Goal: Task Accomplishment & Management: Use online tool/utility

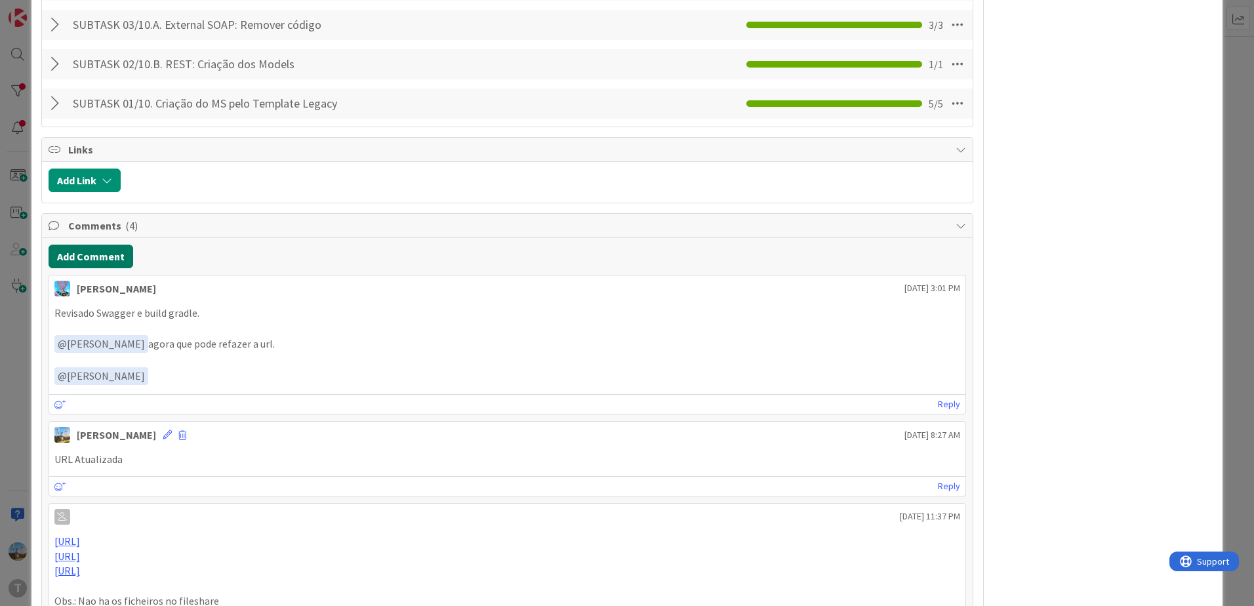
scroll to position [1311, 0]
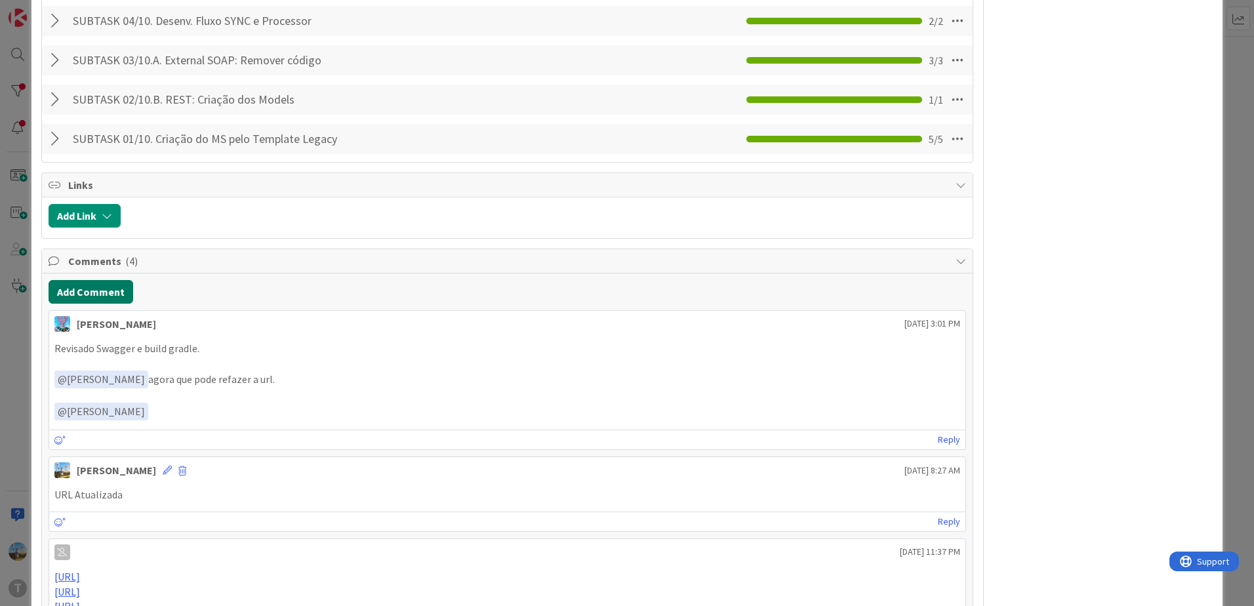
click at [123, 280] on button "Add Comment" at bounding box center [91, 292] width 85 height 24
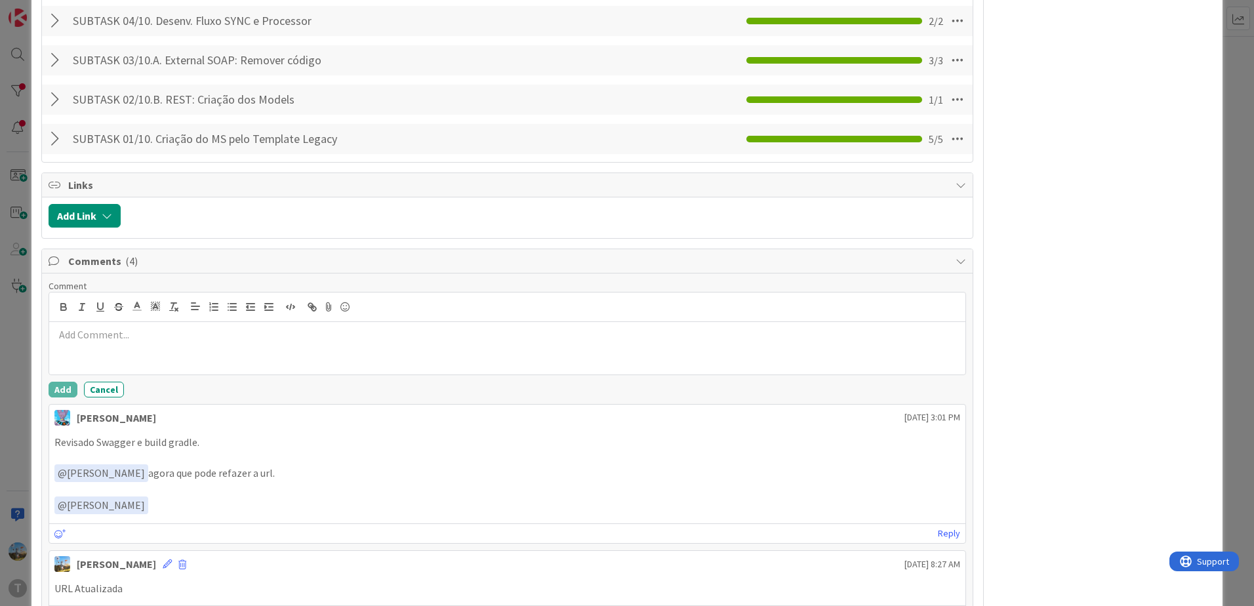
click at [169, 328] on div at bounding box center [507, 348] width 916 height 52
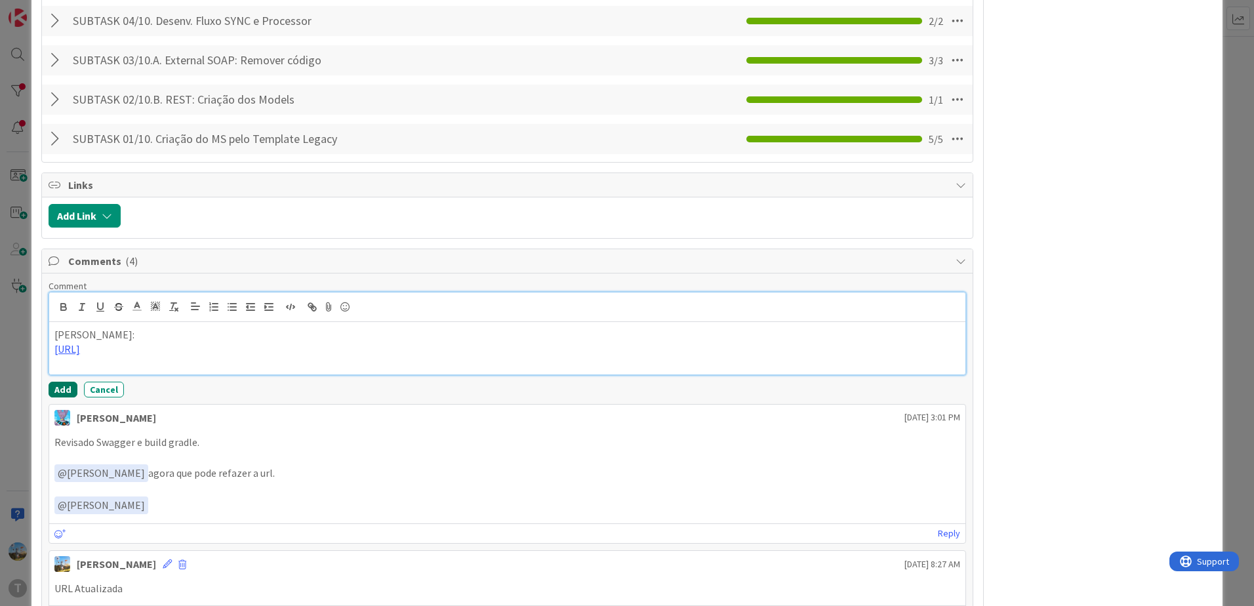
click at [54, 382] on button "Add" at bounding box center [63, 390] width 29 height 16
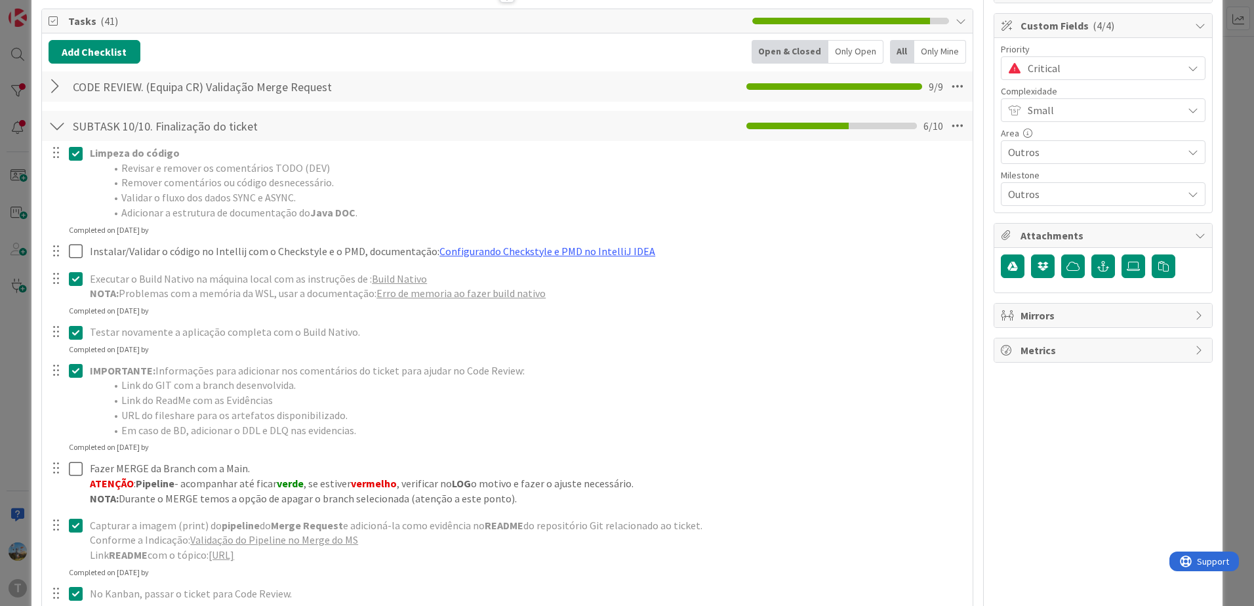
scroll to position [66, 0]
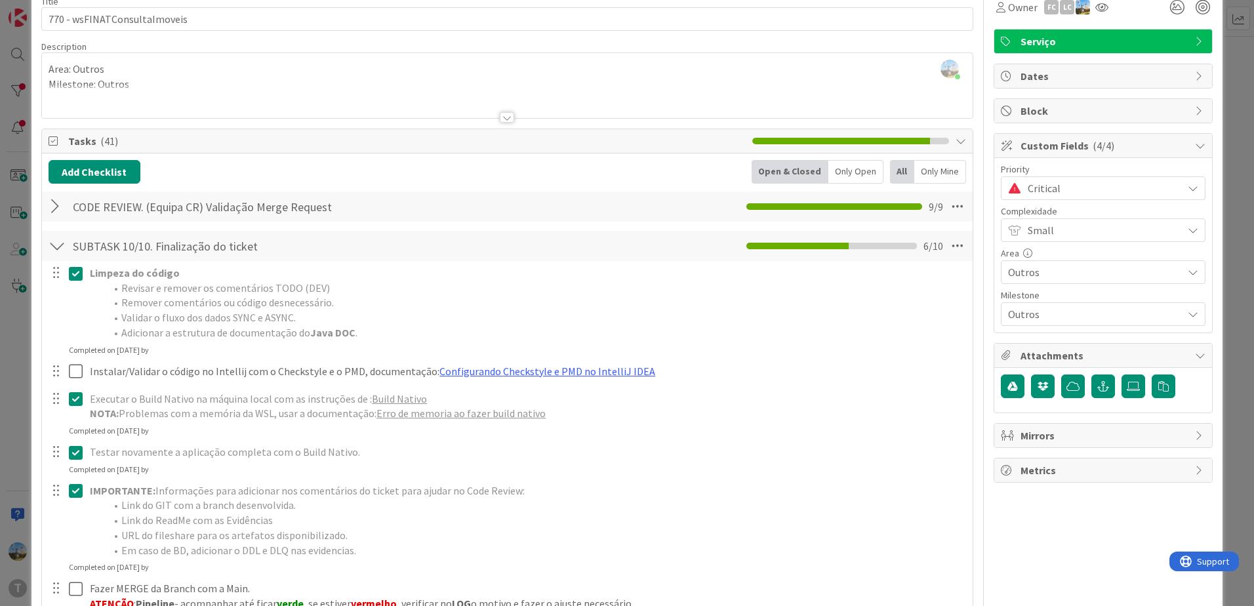
click at [1117, 192] on span "Critical" at bounding box center [1101, 188] width 148 height 18
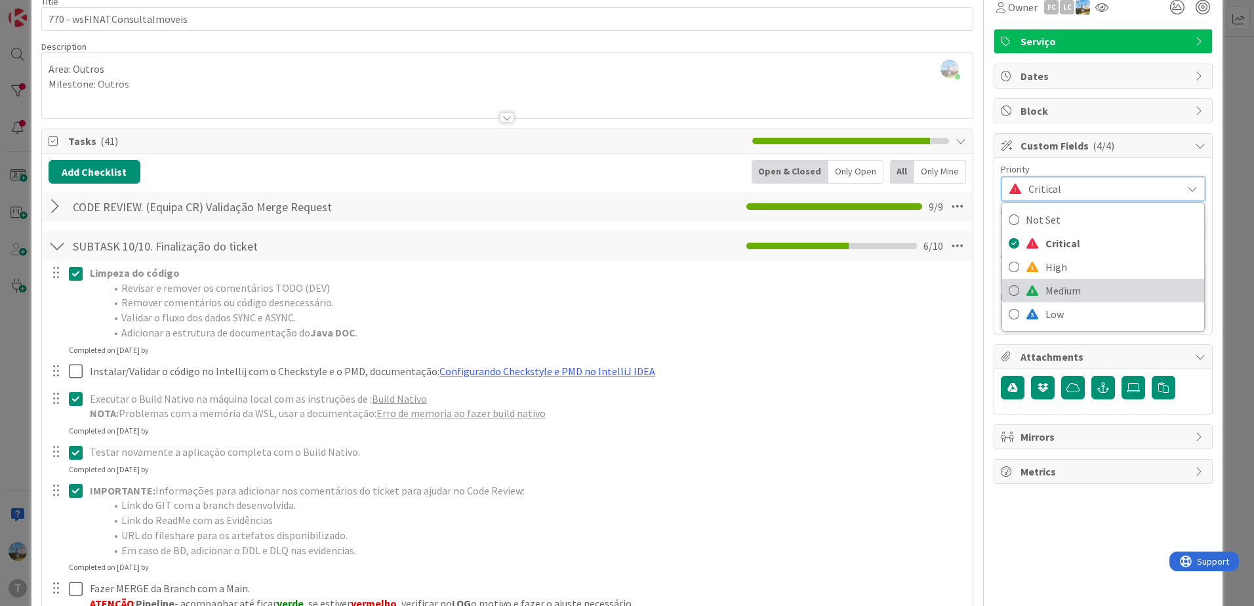
click at [1096, 287] on span "Medium" at bounding box center [1121, 291] width 152 height 20
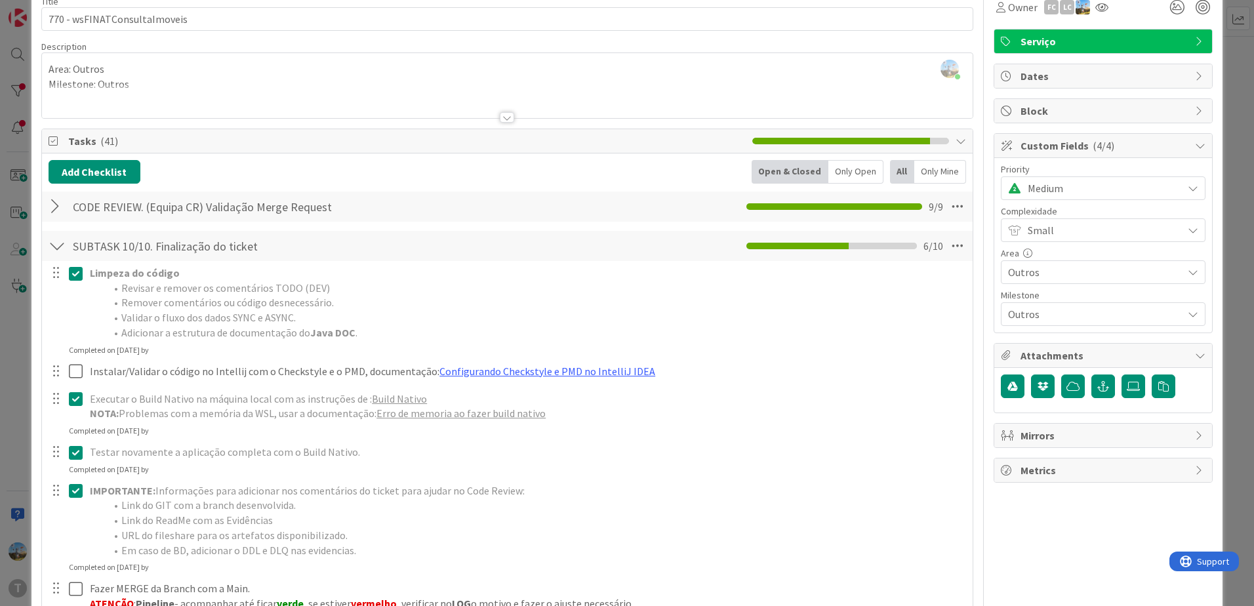
scroll to position [0, 0]
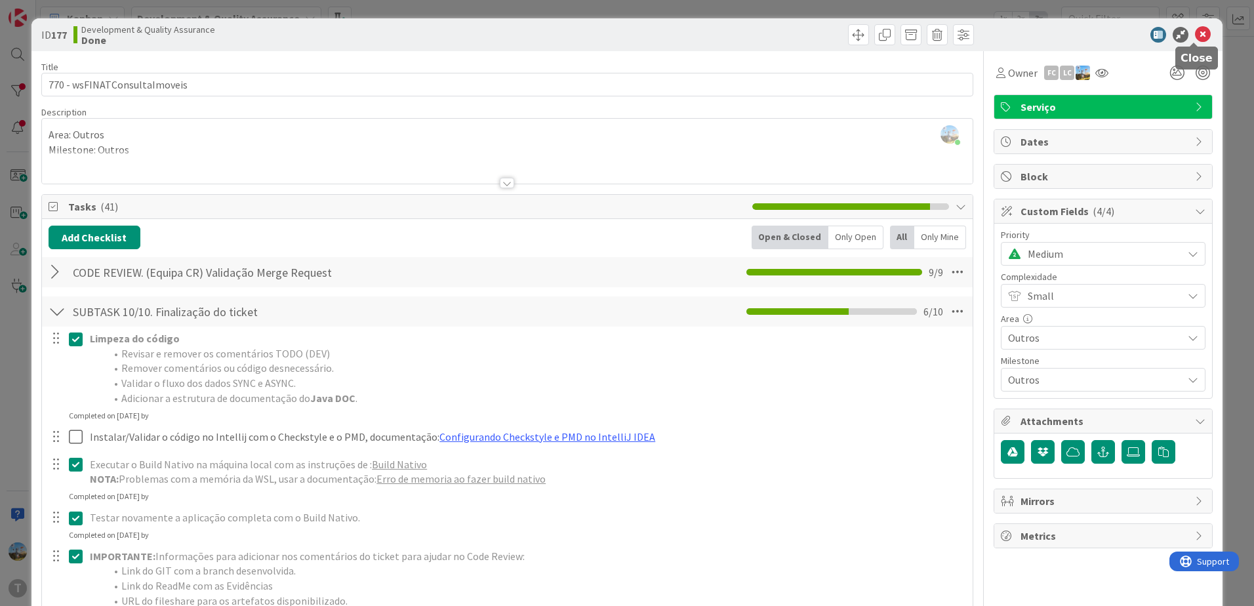
click at [1196, 34] on icon at bounding box center [1203, 35] width 16 height 16
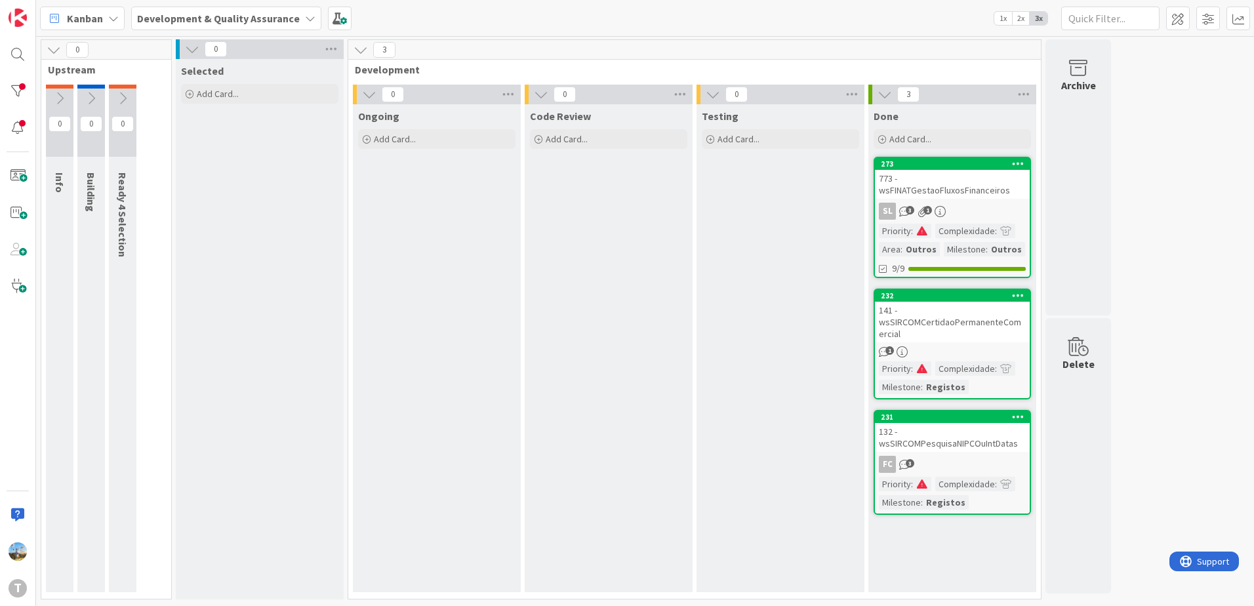
click at [961, 461] on div "FC 3" at bounding box center [952, 464] width 155 height 17
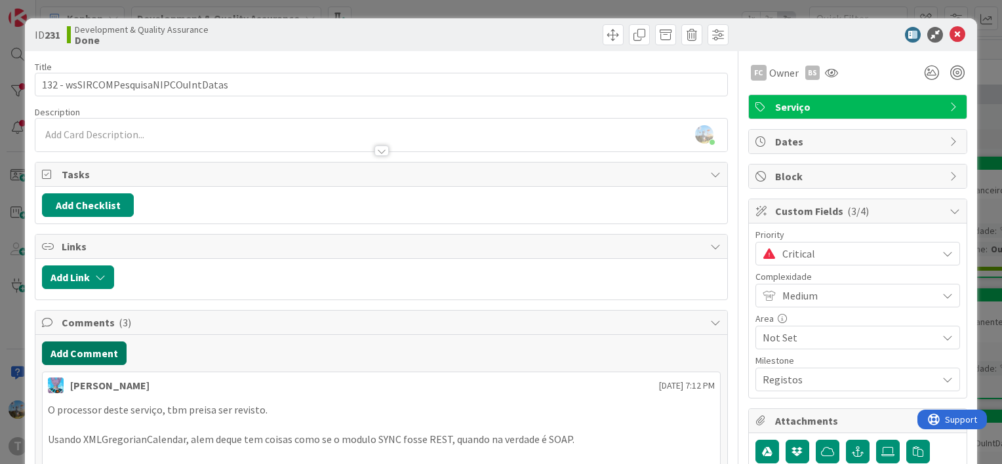
click at [119, 358] on button "Add Comment" at bounding box center [84, 354] width 85 height 24
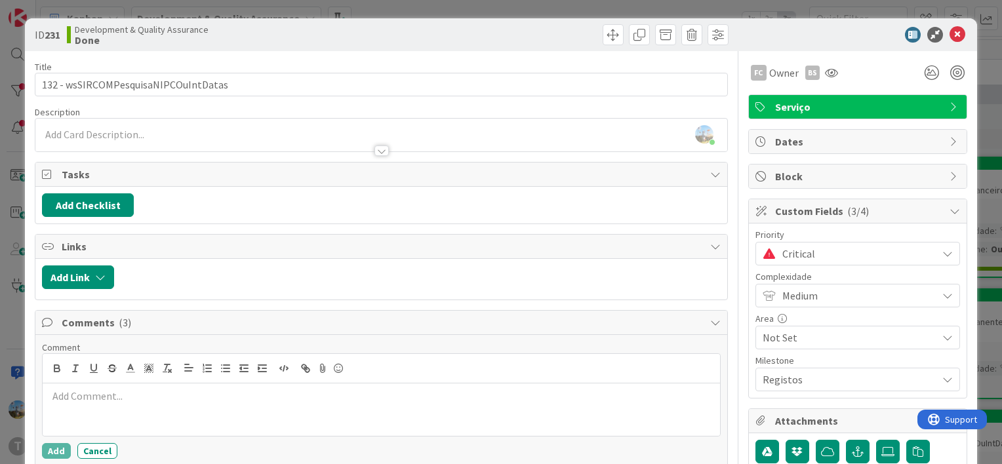
click at [178, 389] on p at bounding box center [381, 396] width 667 height 15
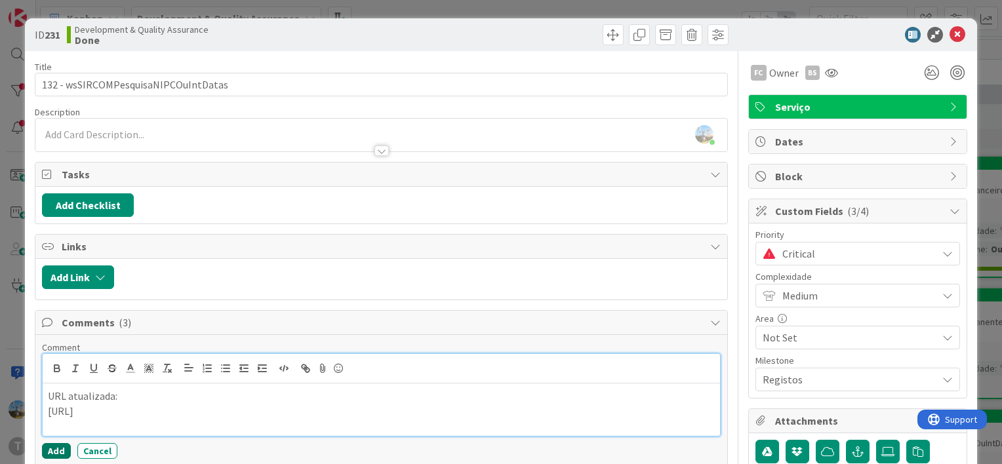
click at [58, 444] on button "Add" at bounding box center [56, 451] width 29 height 16
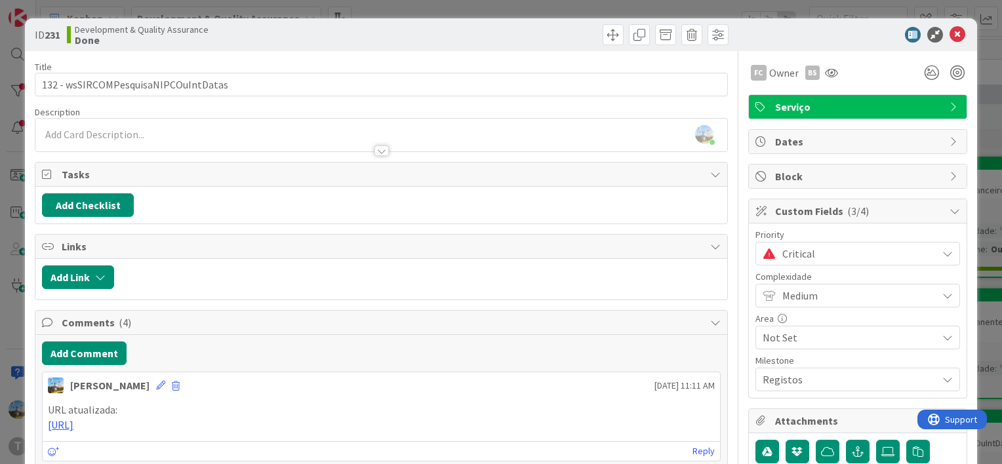
click at [814, 260] on span "Critical" at bounding box center [856, 254] width 148 height 18
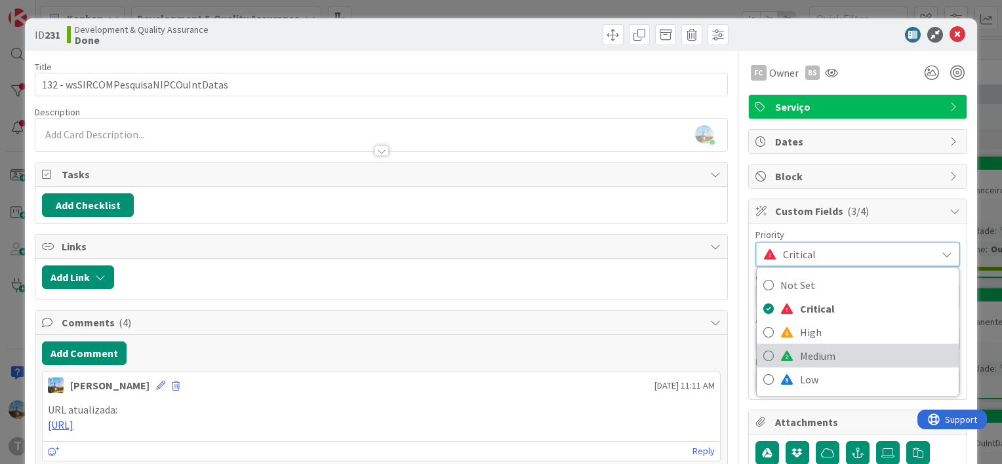
click at [811, 349] on span "Medium" at bounding box center [876, 356] width 152 height 20
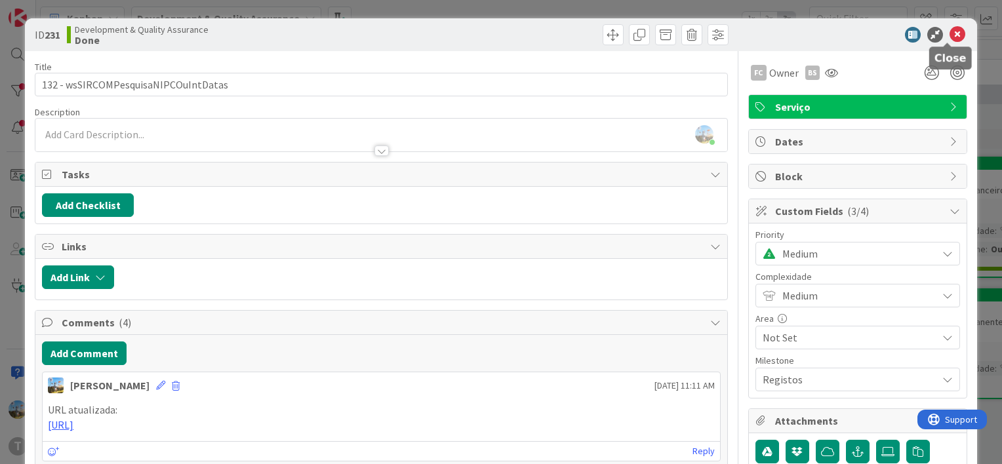
click at [951, 33] on icon at bounding box center [957, 35] width 16 height 16
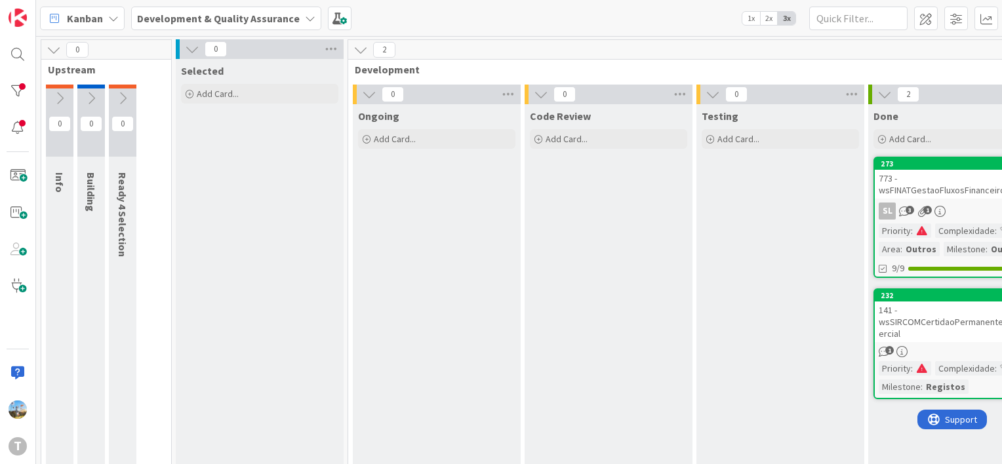
click at [915, 331] on div "141 - wsSIRCOMCertidaoPermanenteComercial" at bounding box center [952, 322] width 155 height 41
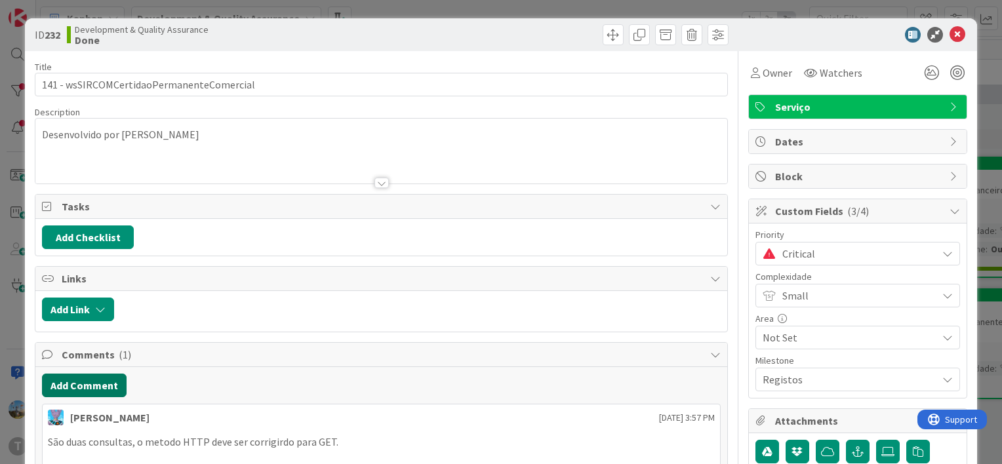
click at [87, 384] on button "Add Comment" at bounding box center [84, 386] width 85 height 24
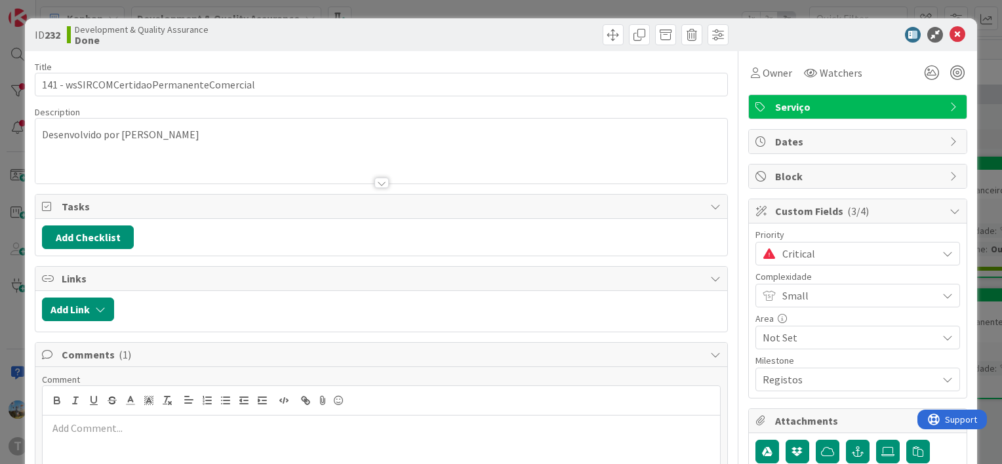
click at [195, 432] on p at bounding box center [381, 428] width 667 height 15
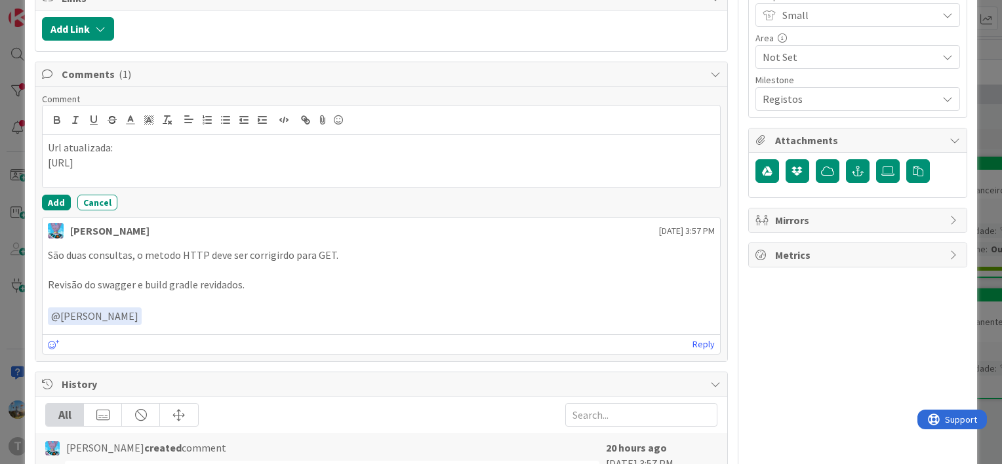
scroll to position [328, 0]
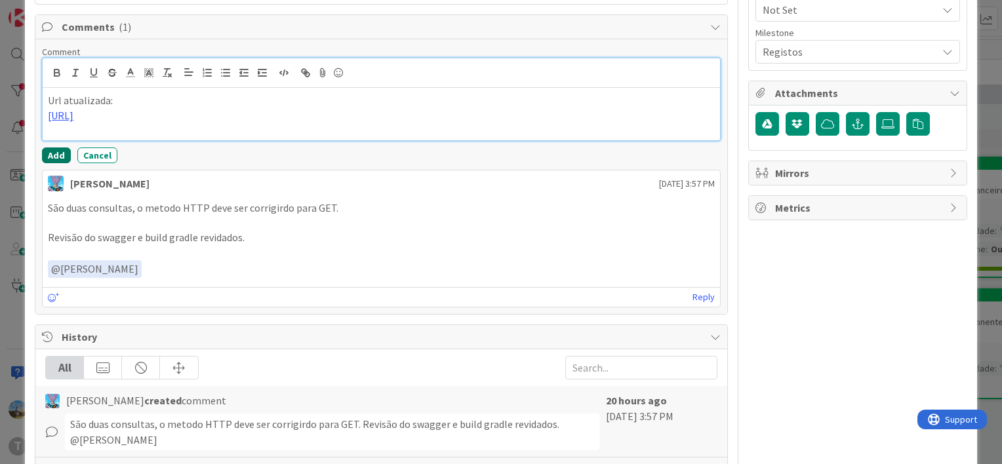
click at [50, 148] on button "Add" at bounding box center [56, 156] width 29 height 16
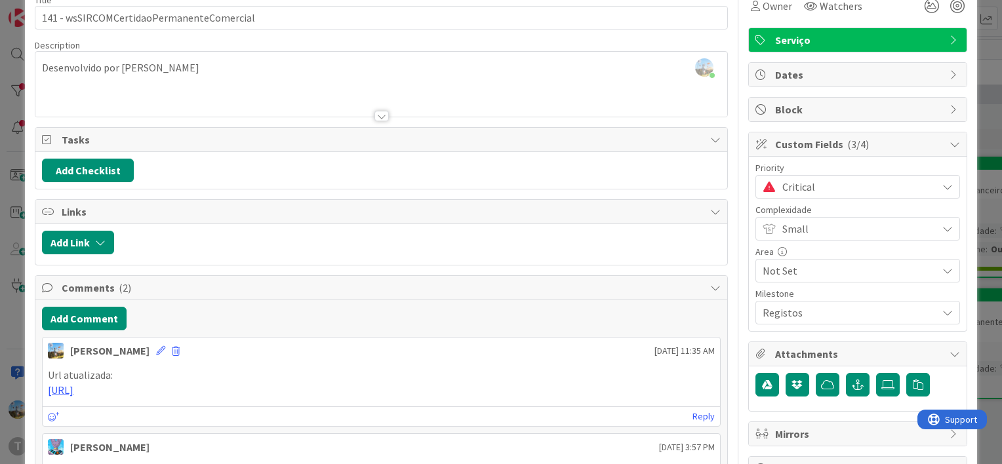
scroll to position [66, 0]
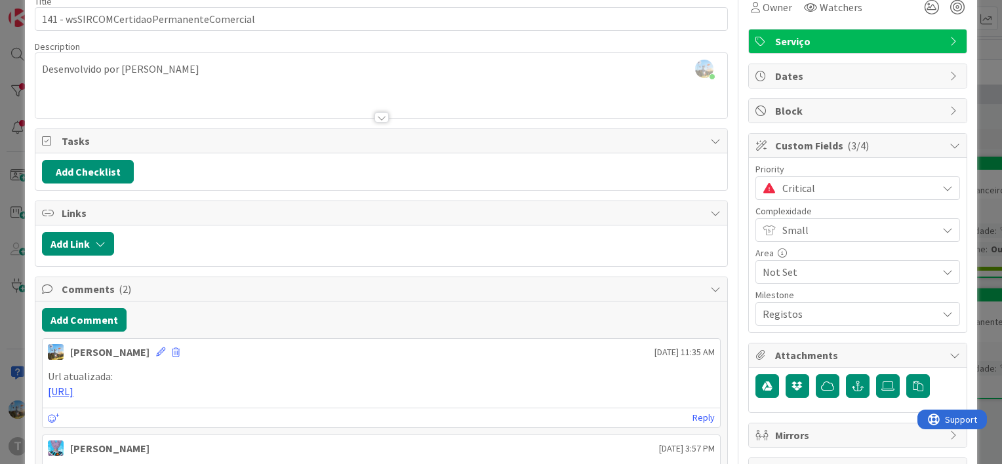
click at [839, 179] on span "Critical" at bounding box center [856, 188] width 148 height 18
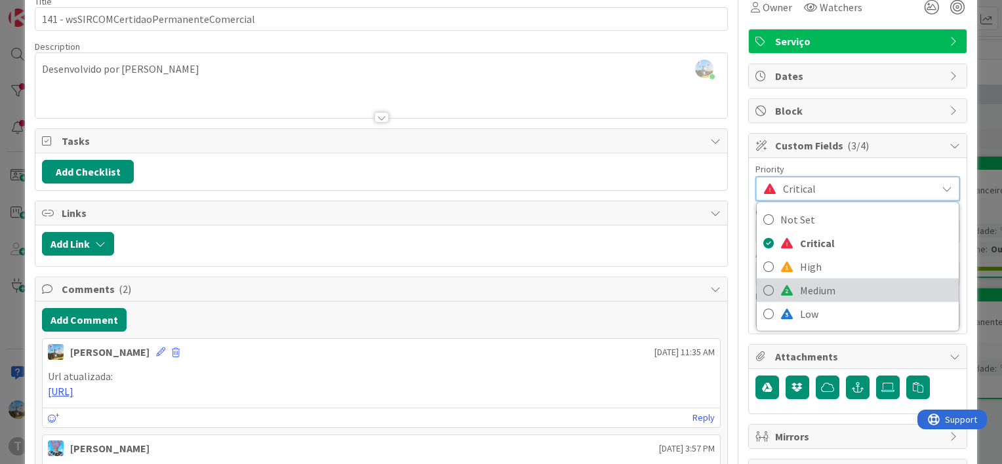
click at [829, 288] on span "Medium" at bounding box center [876, 291] width 152 height 20
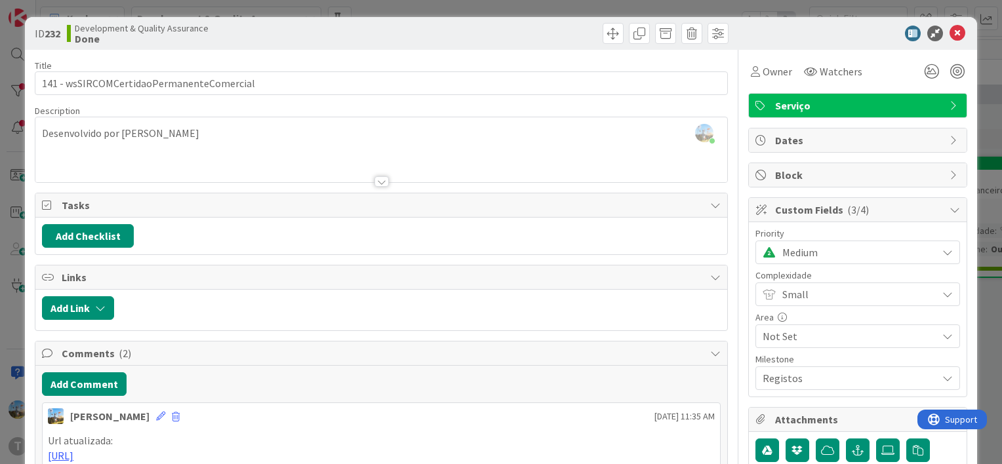
scroll to position [0, 0]
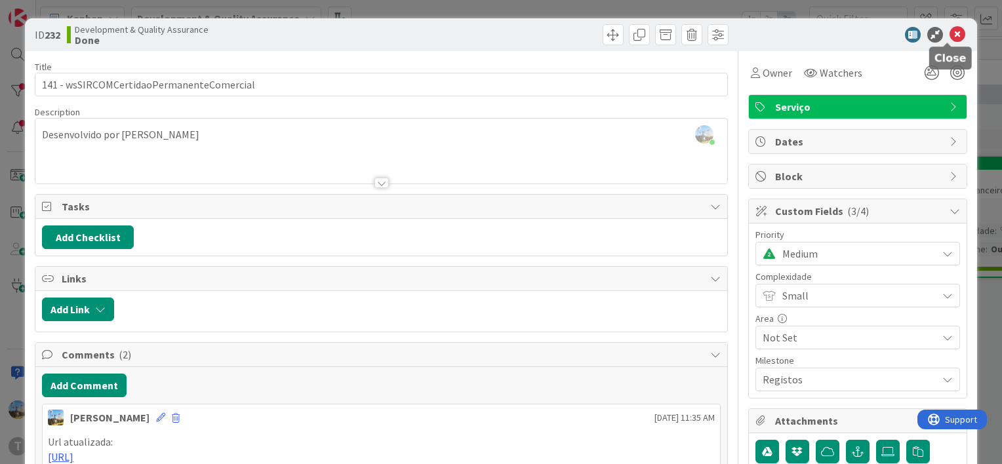
click at [949, 33] on icon at bounding box center [957, 35] width 16 height 16
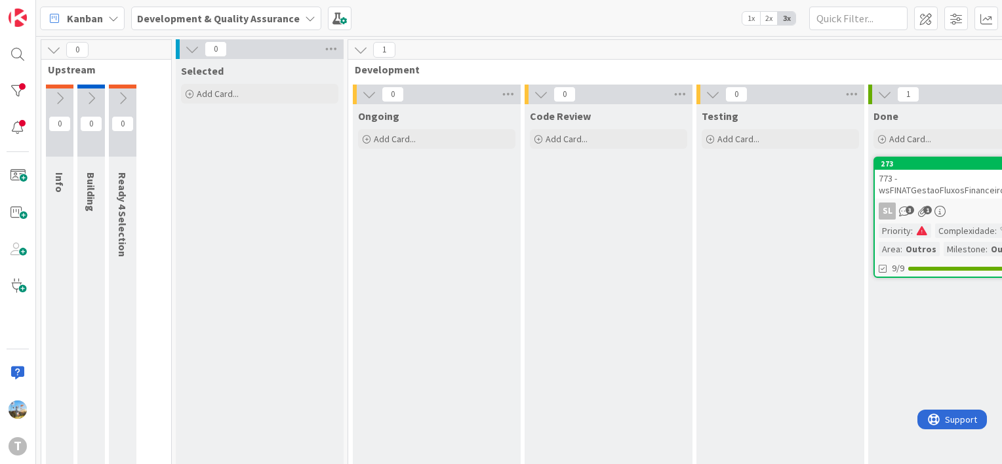
scroll to position [0, 13]
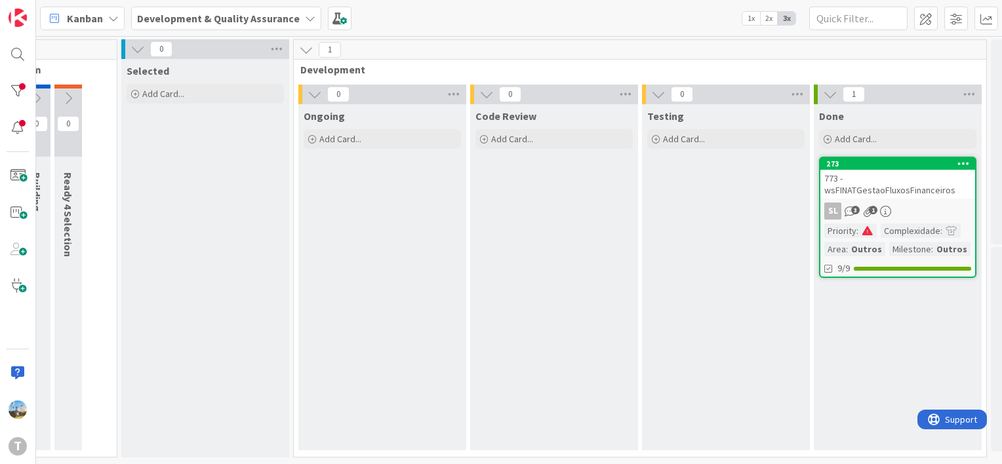
scroll to position [0, 123]
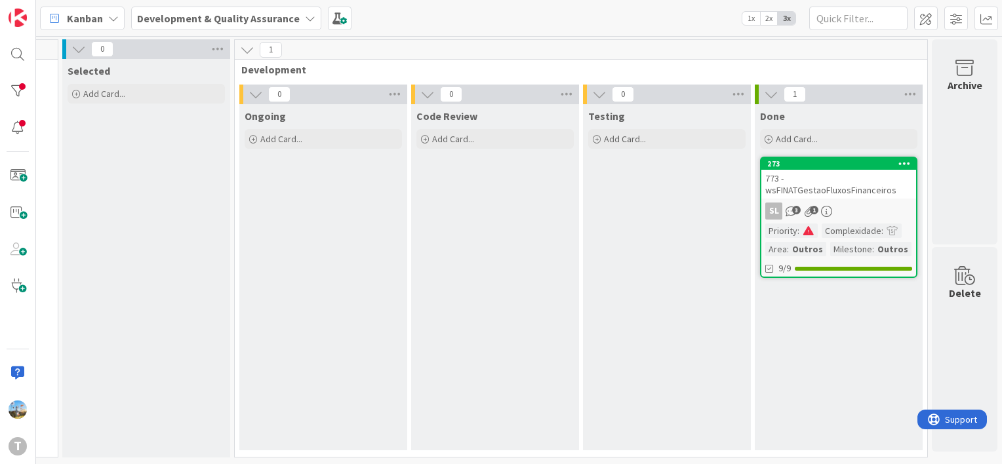
click at [785, 185] on div "773 - wsFINATGestaoFluxosFinanceiros" at bounding box center [838, 184] width 155 height 29
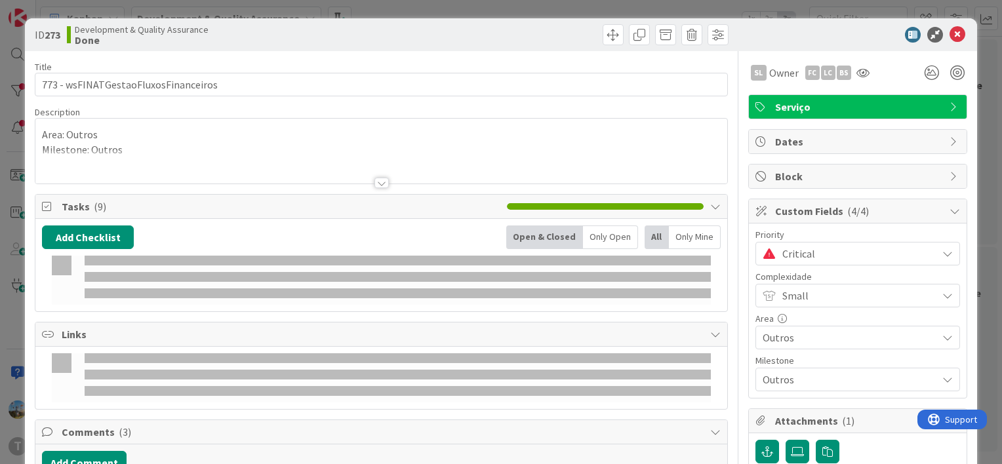
select select "java"
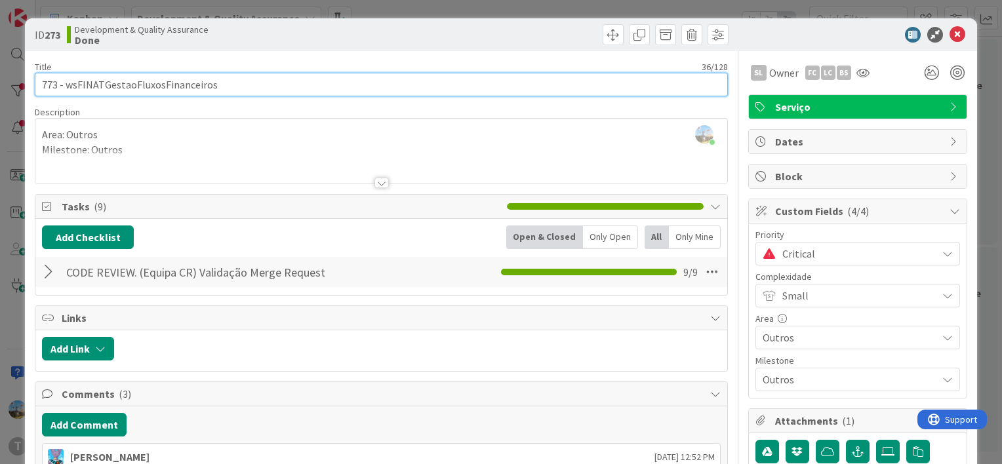
drag, startPoint x: 178, startPoint y: 85, endPoint x: 63, endPoint y: 83, distance: 114.7
click at [63, 83] on input "773 - wsFINATGestaoFluxosFinanceiros" at bounding box center [381, 85] width 693 height 24
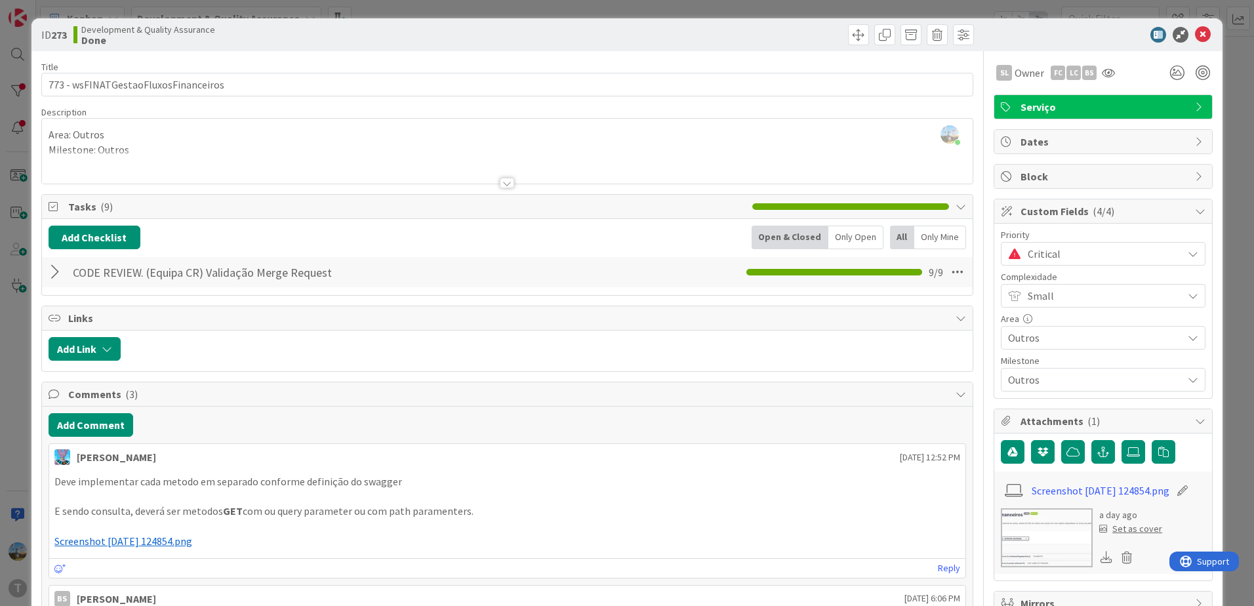
click at [0, 386] on html "T Kanban Development & Quality Assurance 1x 2x 3x 0 Upstream 0 Info 0 Building …" at bounding box center [627, 303] width 1254 height 606
click at [1001, 34] on icon at bounding box center [1203, 35] width 16 height 16
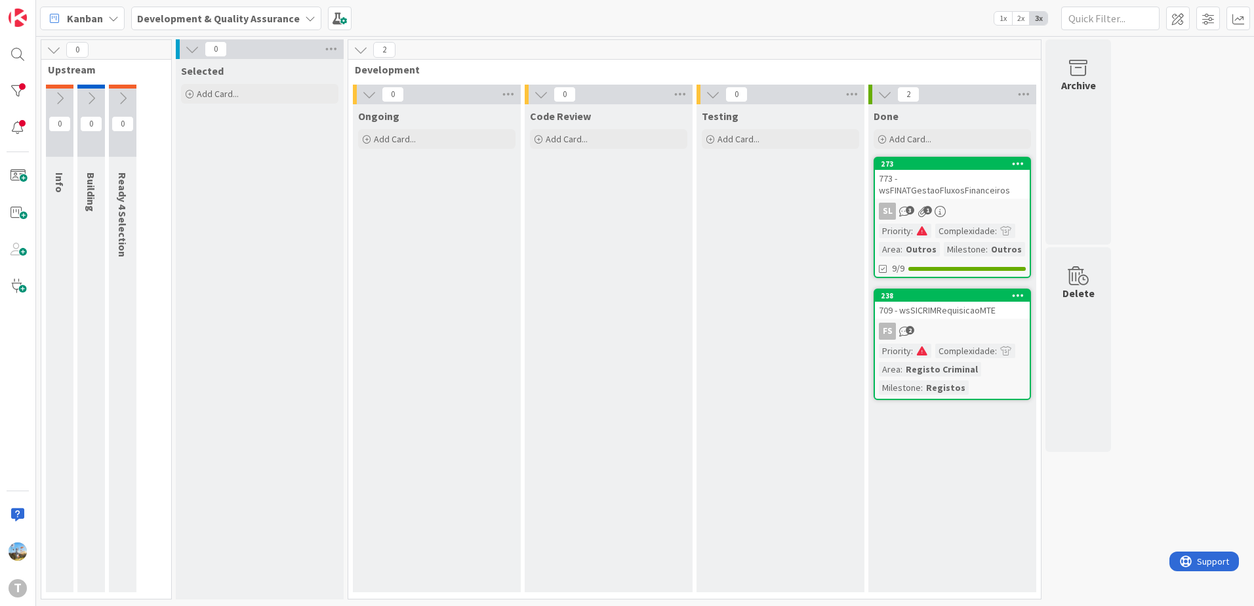
click at [966, 336] on div "FS 2" at bounding box center [952, 331] width 155 height 17
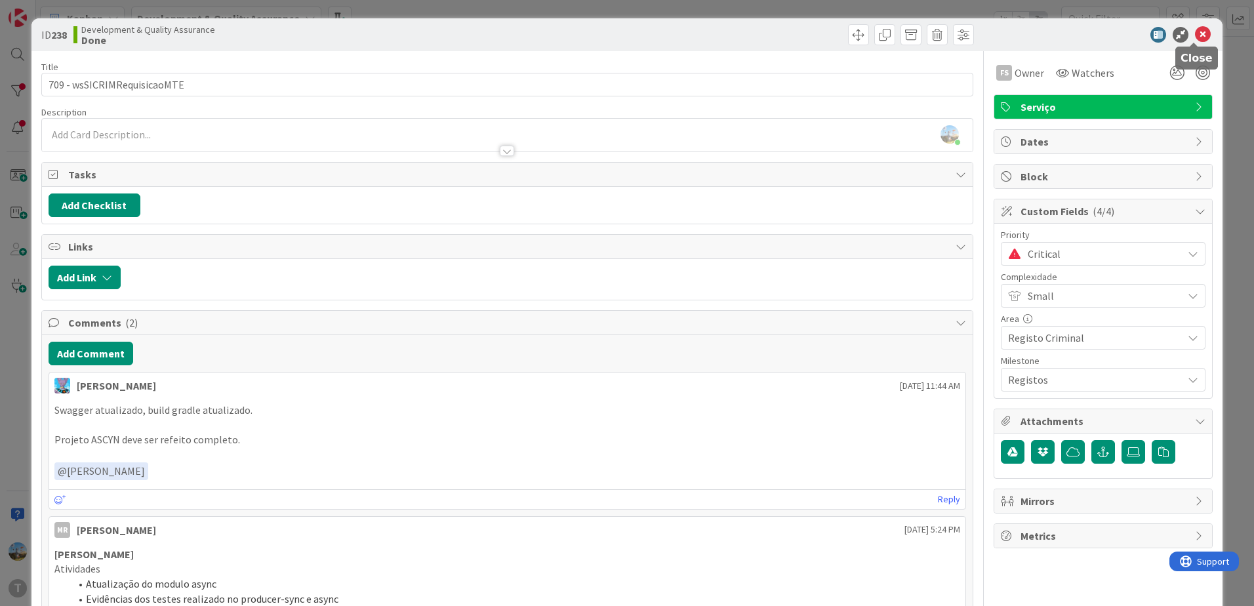
click at [1001, 31] on icon at bounding box center [1203, 35] width 16 height 16
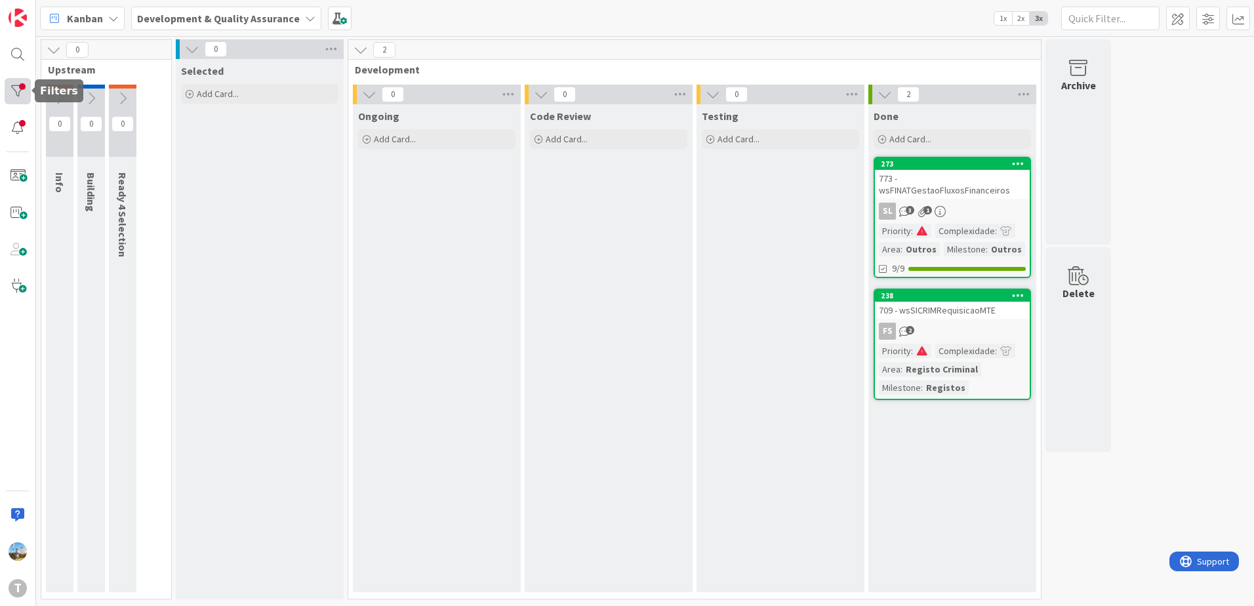
click at [8, 87] on div at bounding box center [18, 91] width 26 height 26
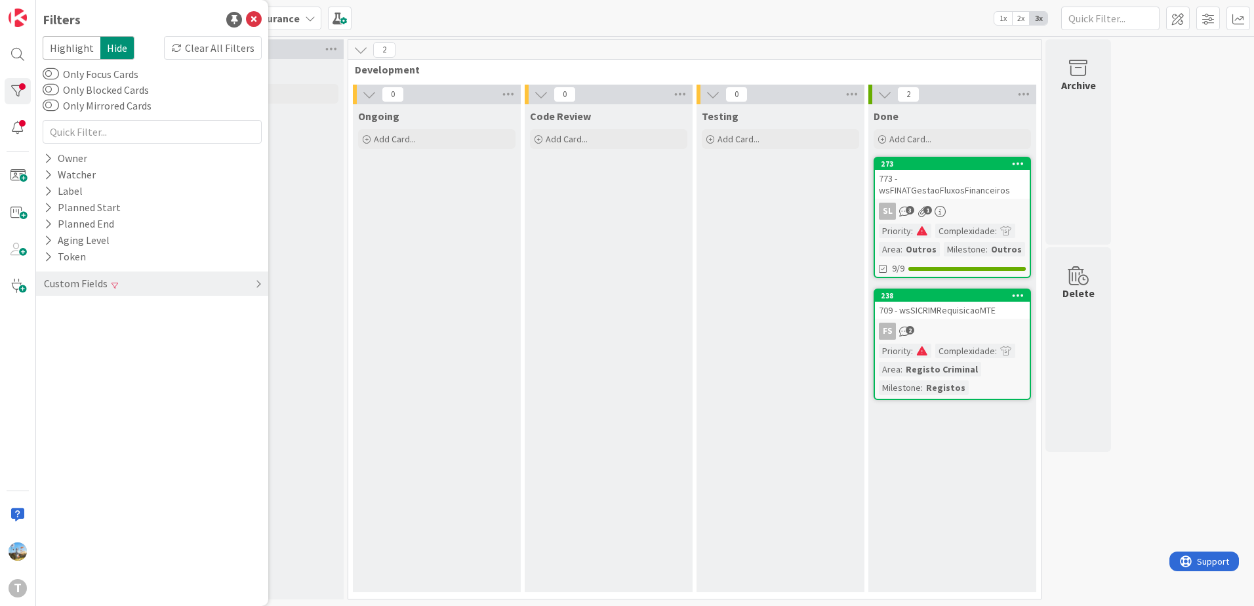
click at [120, 285] on div "Custom Fields" at bounding box center [152, 283] width 232 height 24
click at [144, 315] on div "Priority Clear" at bounding box center [152, 310] width 232 height 16
click at [89, 348] on span "High" at bounding box center [80, 347] width 37 height 17
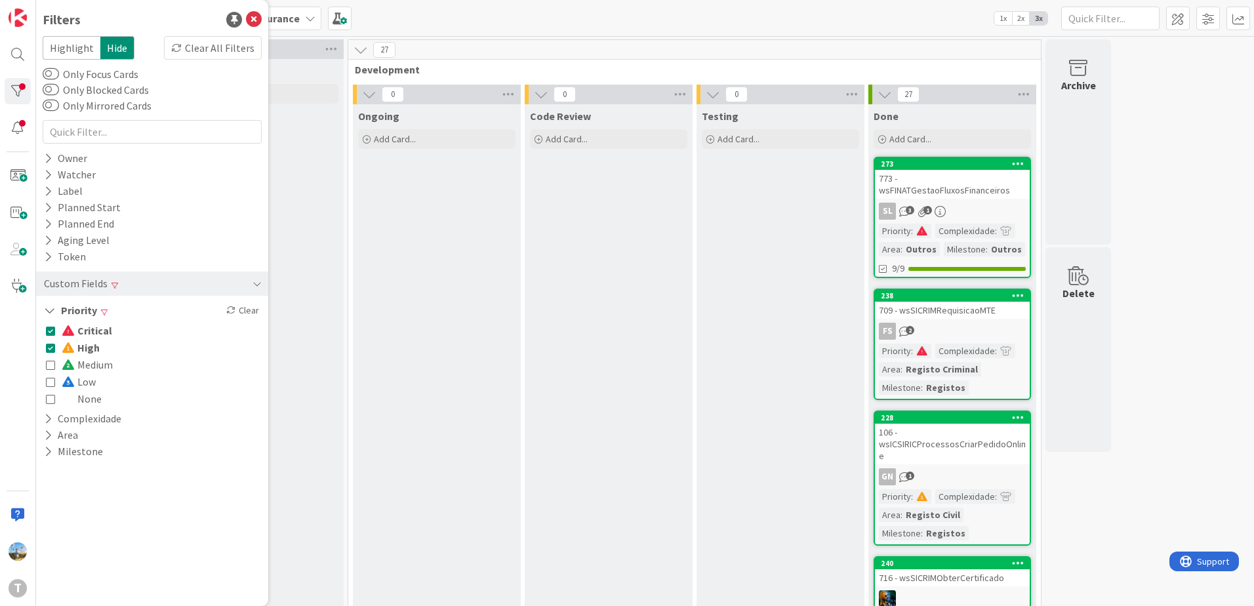
click at [79, 326] on span "Critical" at bounding box center [87, 330] width 50 height 17
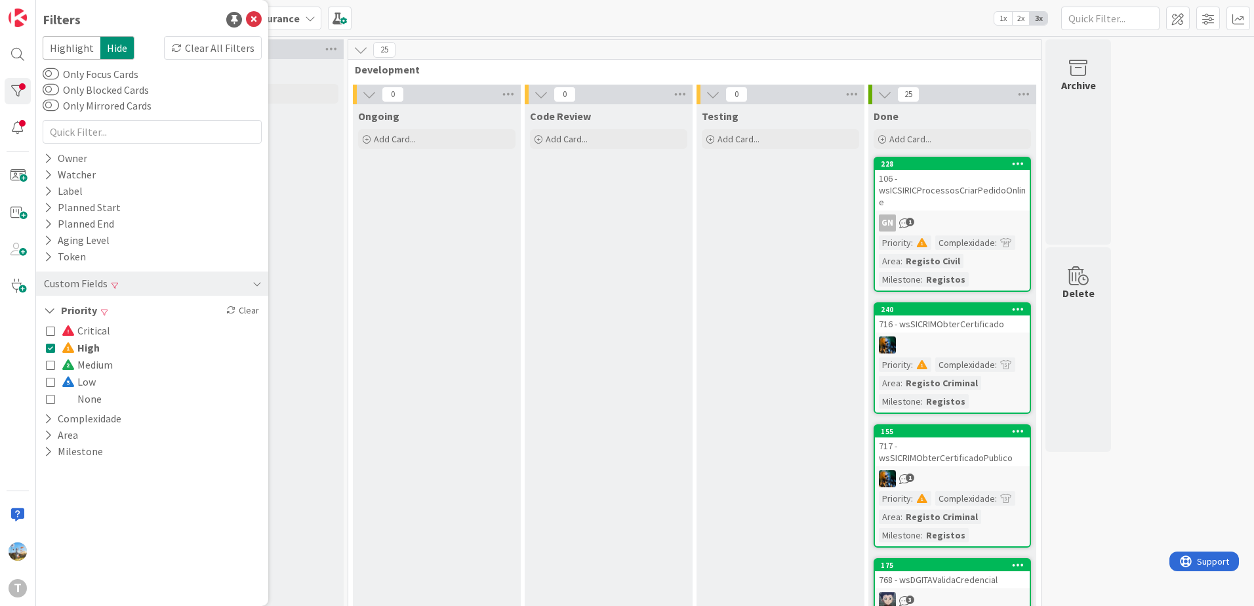
drag, startPoint x: 75, startPoint y: 351, endPoint x: 78, endPoint y: 363, distance: 12.1
click at [75, 351] on span at bounding box center [70, 347] width 16 height 10
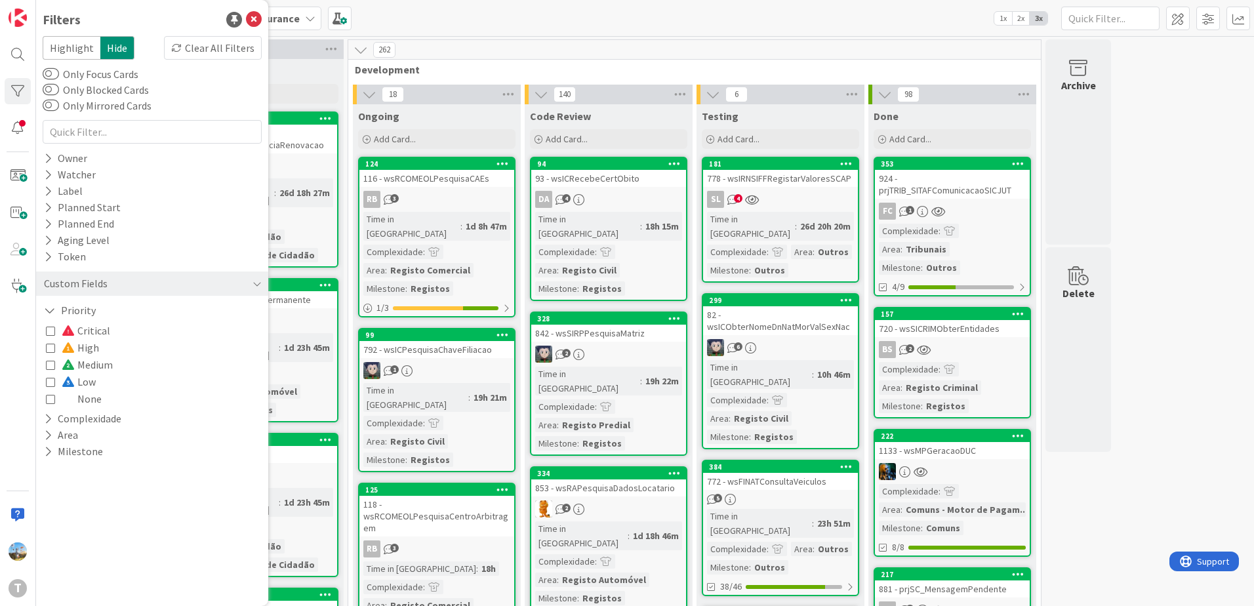
click at [78, 363] on span "Medium" at bounding box center [87, 364] width 51 height 17
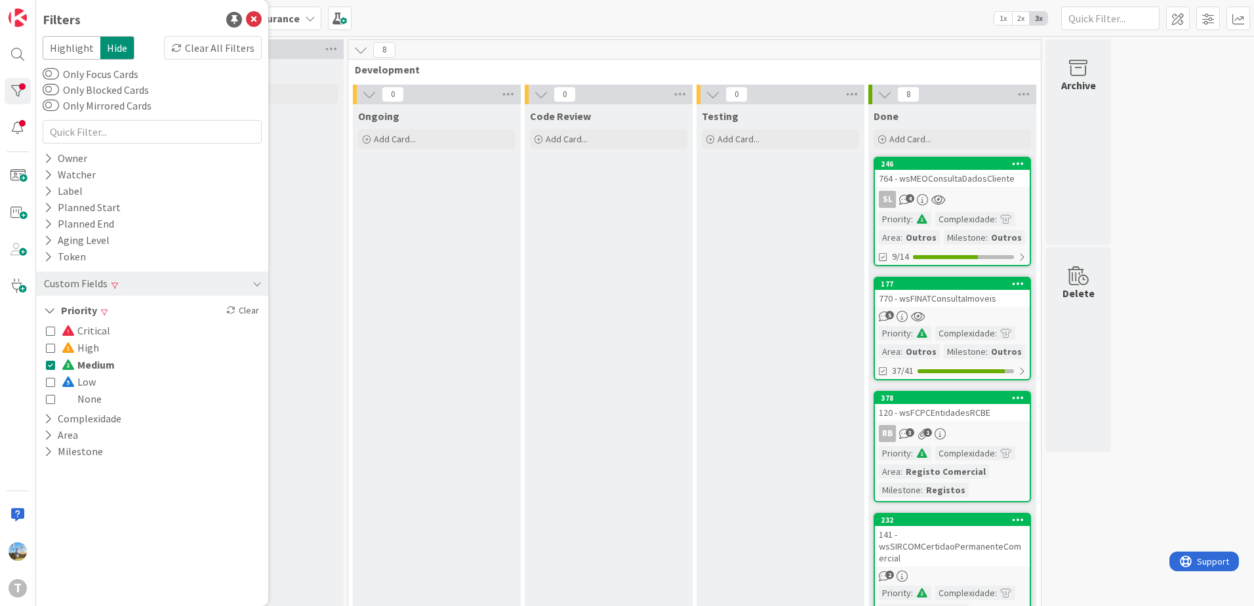
click at [98, 367] on span "Medium" at bounding box center [88, 364] width 53 height 17
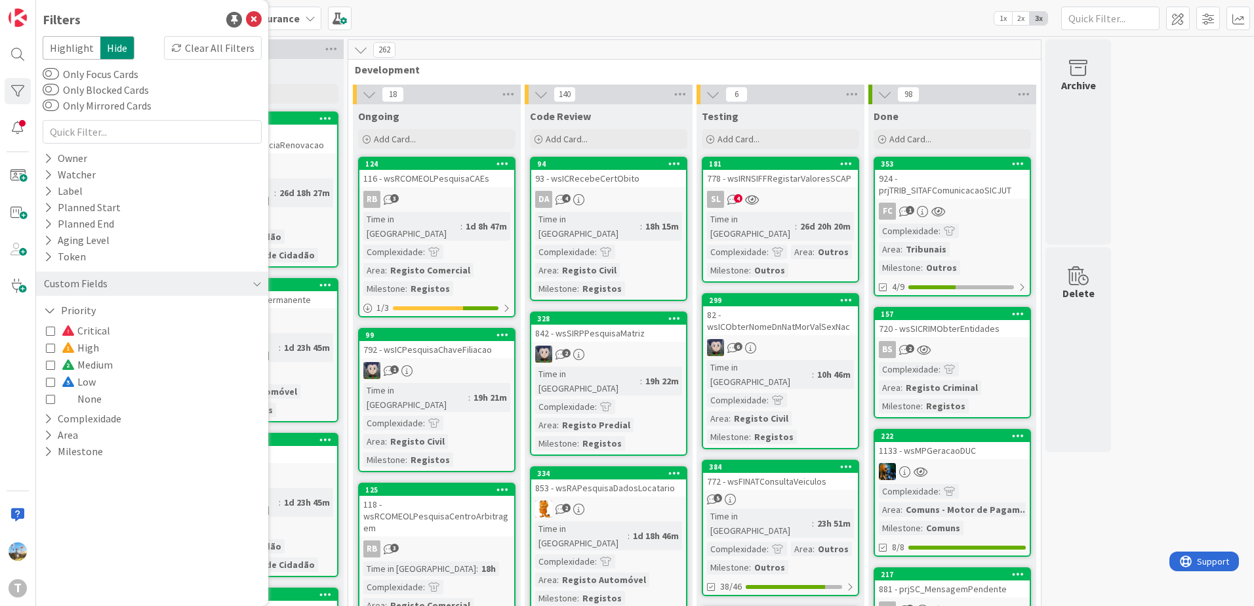
click at [98, 334] on span "Critical" at bounding box center [86, 330] width 49 height 17
